Goal: Information Seeking & Learning: Learn about a topic

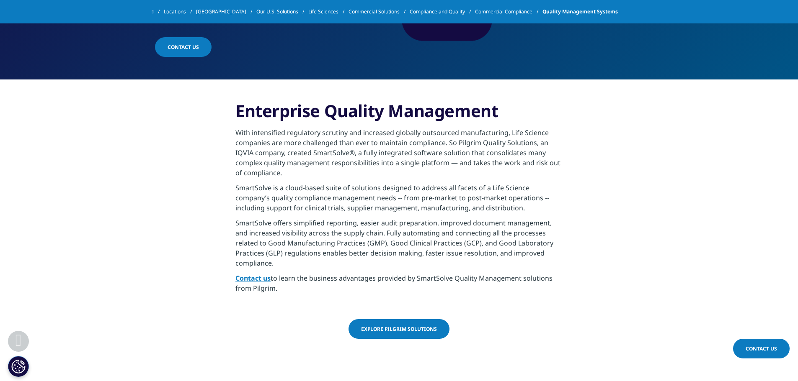
scroll to position [209, 0]
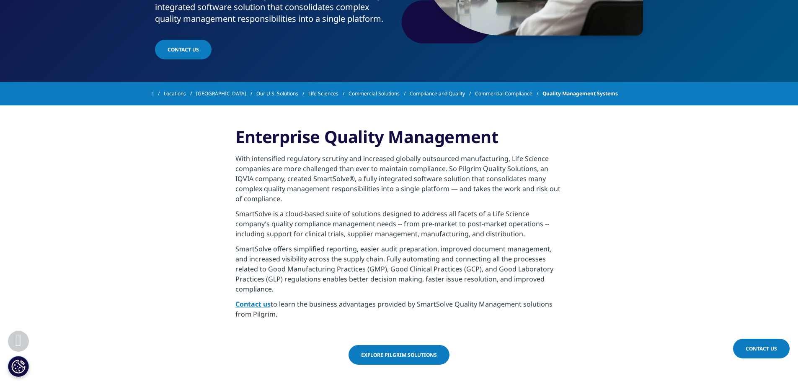
click at [498, 95] on link "Commercial Compliance" at bounding box center [508, 93] width 67 height 15
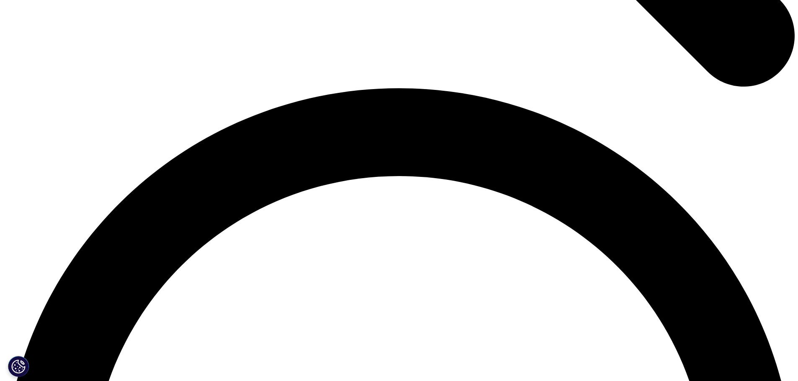
scroll to position [1382, 0]
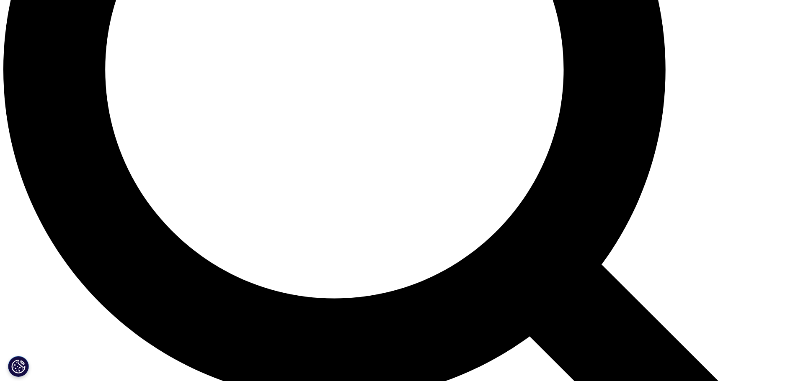
scroll to position [1256, 0]
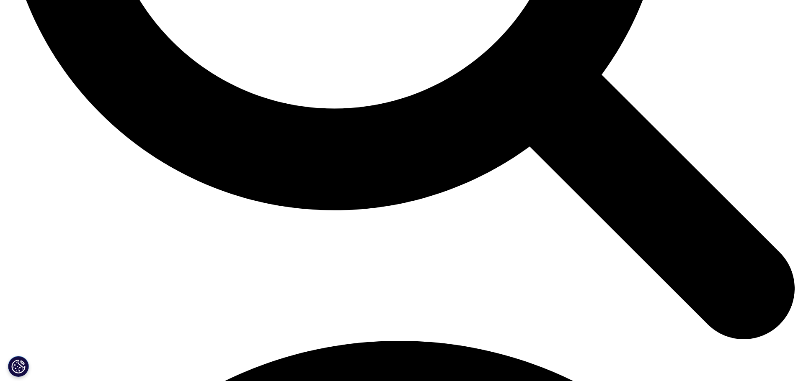
drag, startPoint x: 611, startPoint y: 253, endPoint x: 624, endPoint y: 28, distance: 225.2
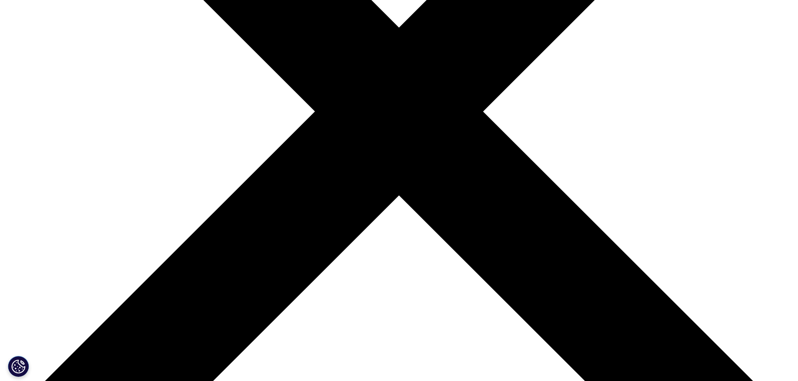
scroll to position [0, 0]
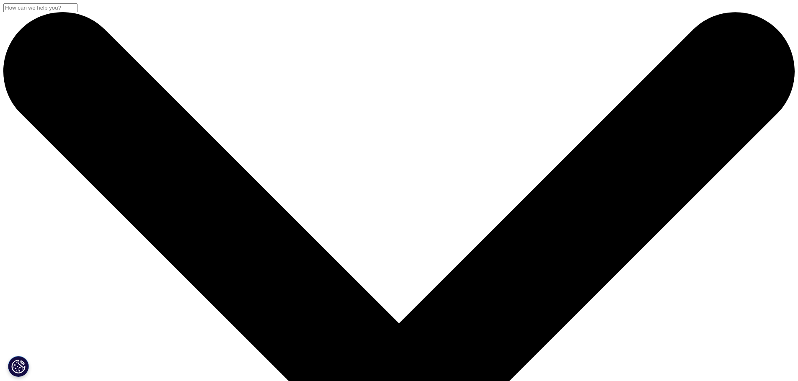
drag, startPoint x: 694, startPoint y: 173, endPoint x: 682, endPoint y: -5, distance: 178.7
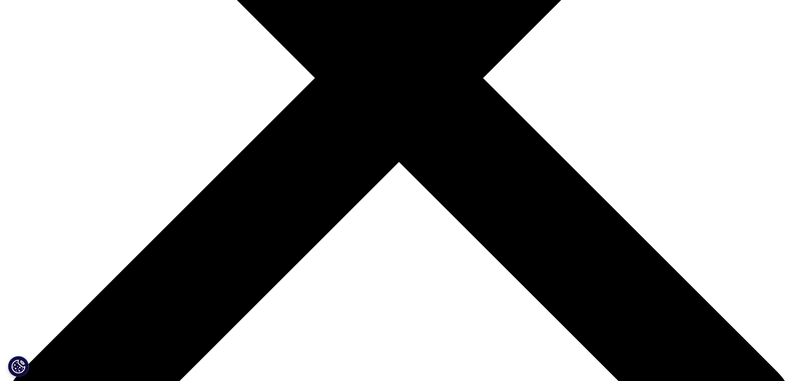
scroll to position [293, 0]
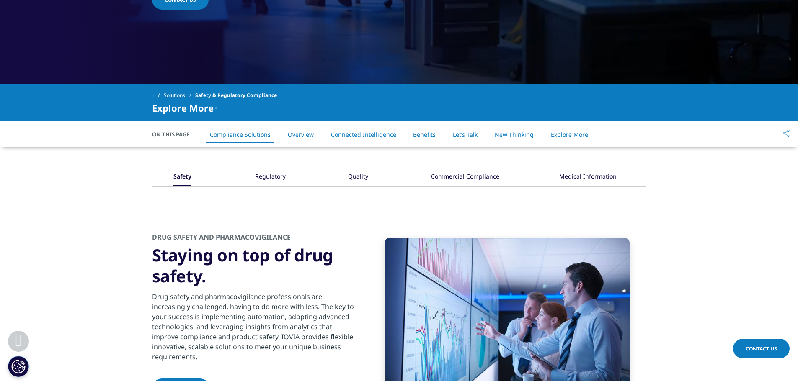
click at [361, 179] on div "Quality" at bounding box center [358, 177] width 20 height 18
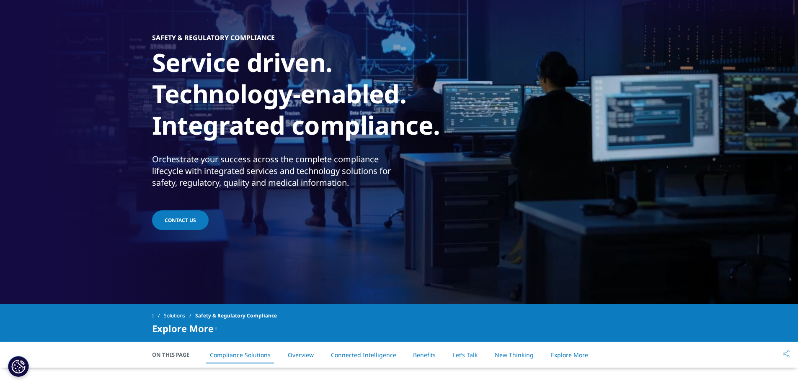
scroll to position [0, 0]
